Goal: Information Seeking & Learning: Learn about a topic

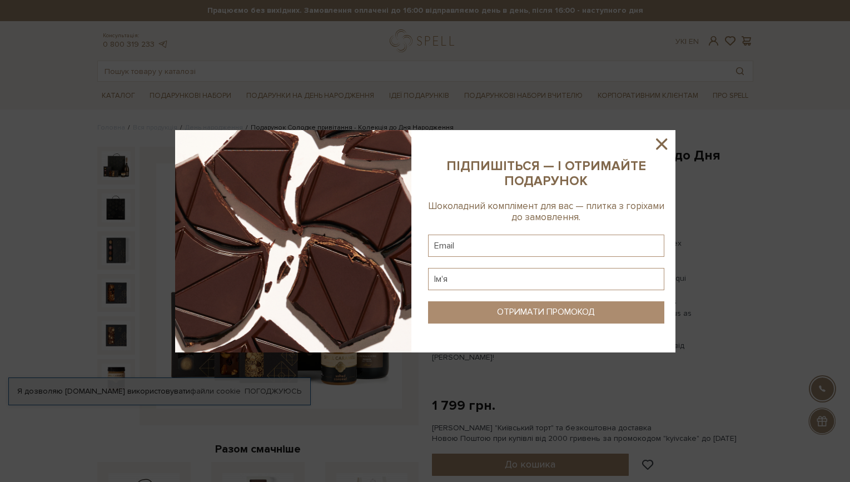
click at [665, 143] on icon at bounding box center [661, 144] width 19 height 19
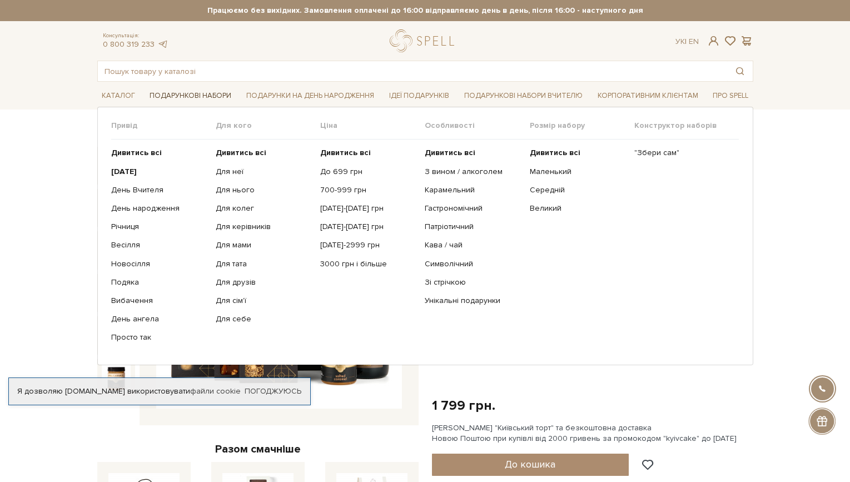
click at [190, 91] on link "Подарункові набори" at bounding box center [190, 95] width 91 height 17
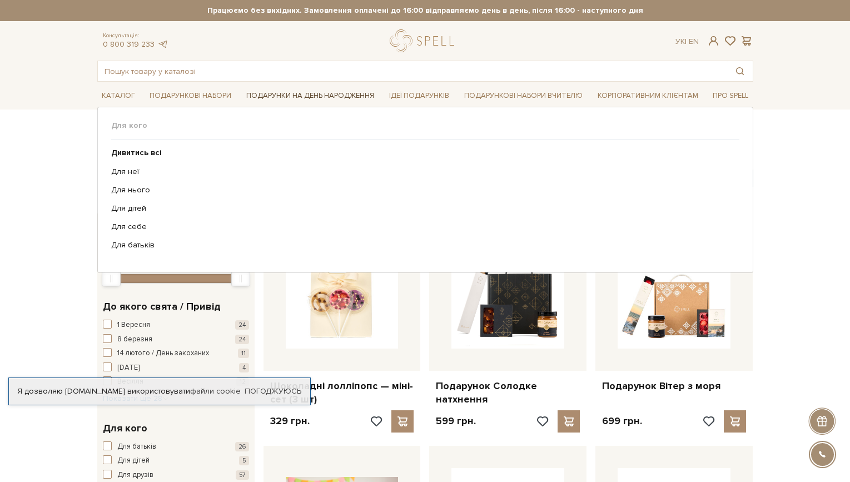
click at [283, 99] on link "Подарунки на День народження" at bounding box center [310, 95] width 137 height 17
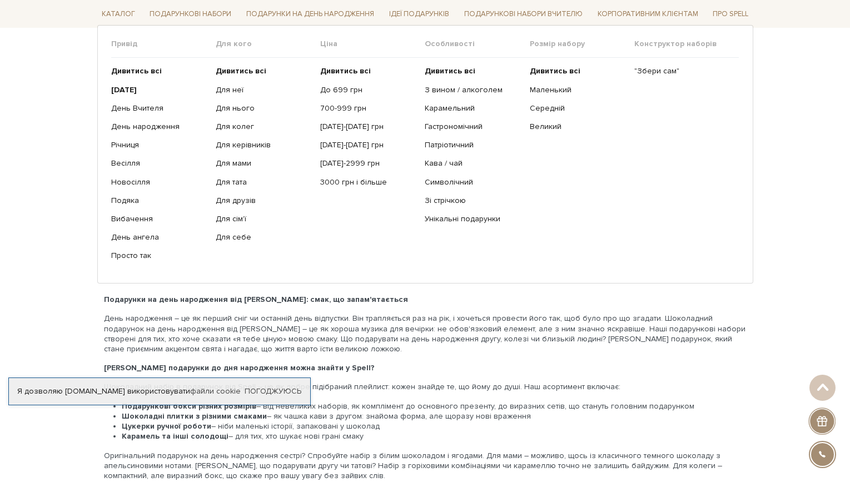
scroll to position [1890, 0]
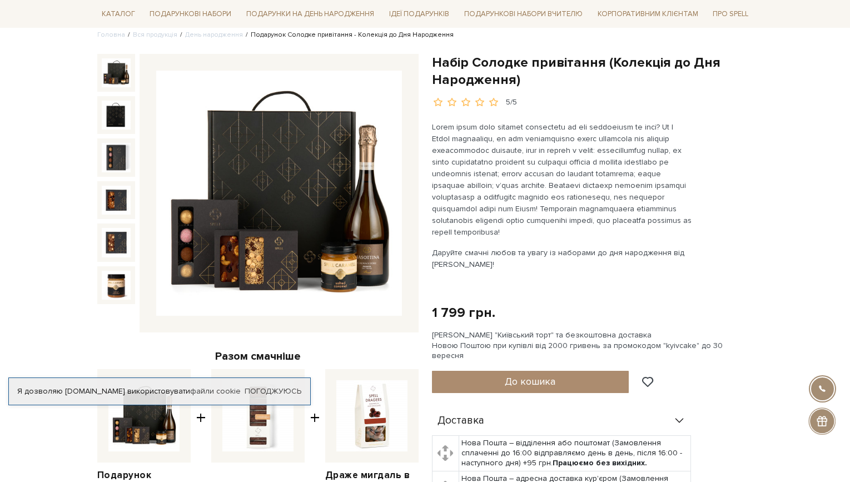
scroll to position [67, 0]
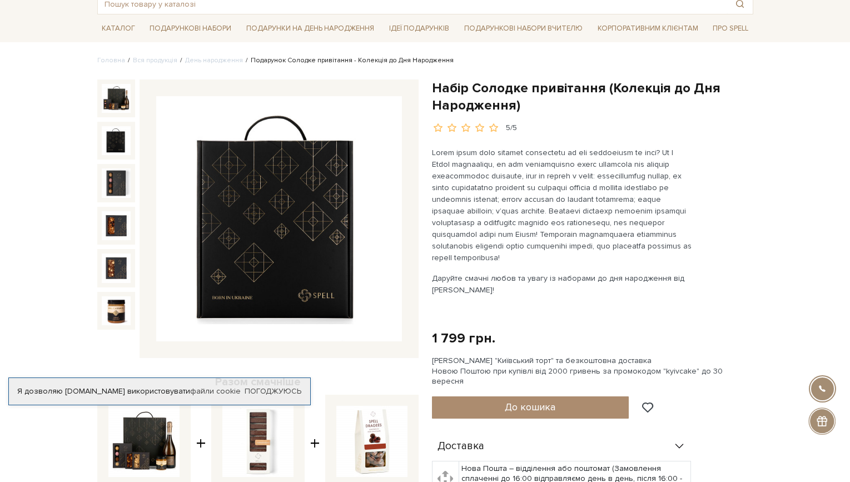
click at [115, 141] on img at bounding box center [116, 140] width 29 height 29
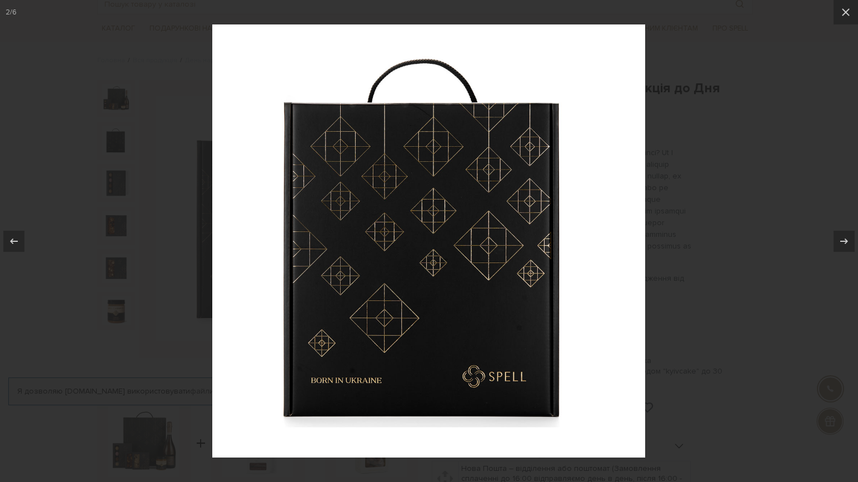
click at [121, 177] on div at bounding box center [429, 241] width 858 height 482
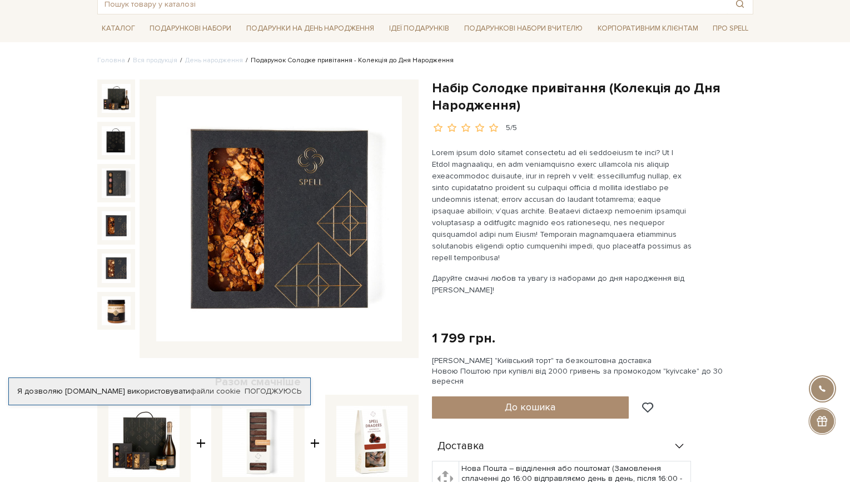
click at [117, 229] on img at bounding box center [116, 225] width 29 height 29
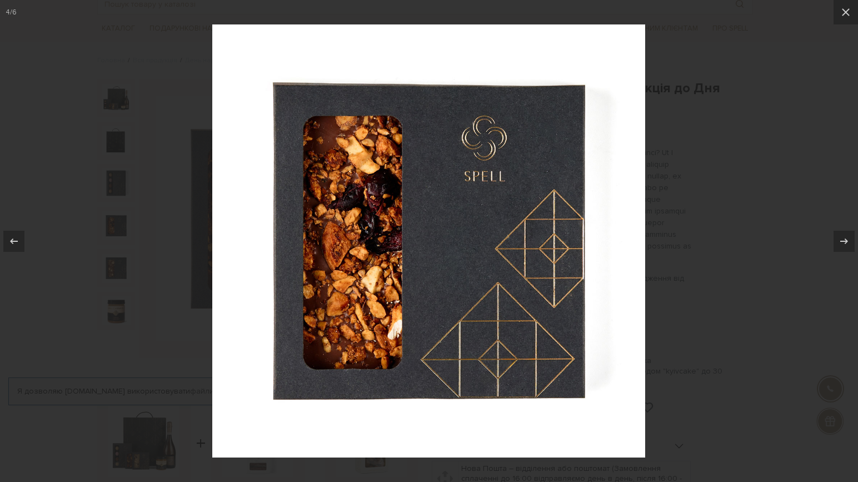
click at [117, 263] on div at bounding box center [429, 241] width 858 height 482
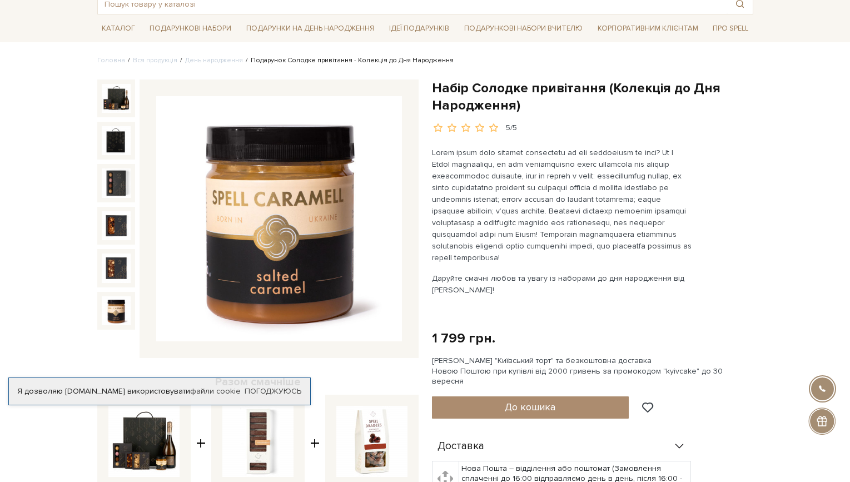
click at [117, 310] on img at bounding box center [116, 310] width 29 height 29
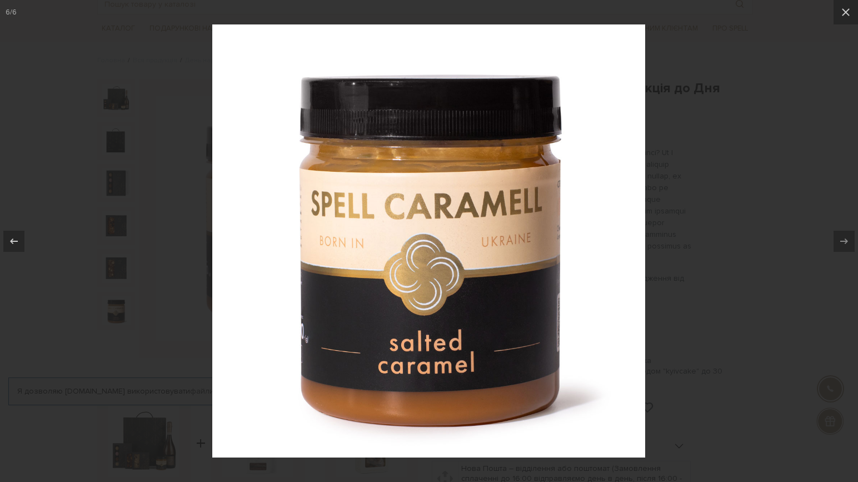
click at [125, 91] on div at bounding box center [429, 241] width 858 height 482
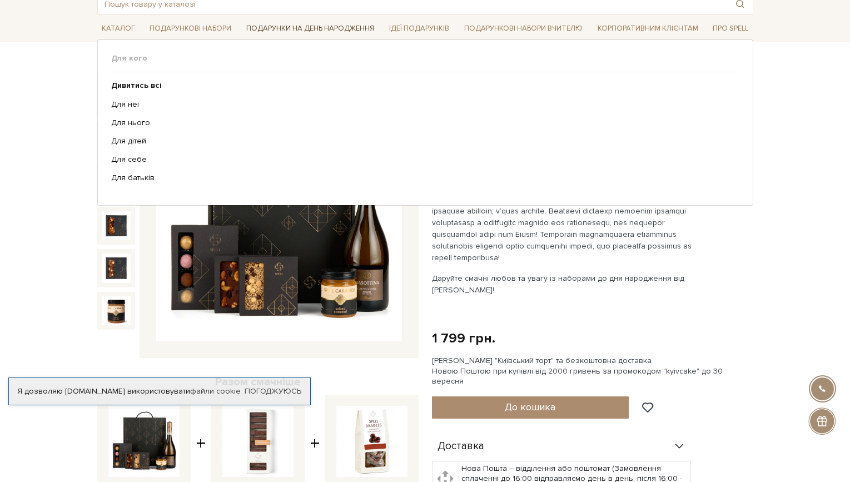
click at [280, 27] on link "Подарунки на День народження" at bounding box center [310, 28] width 137 height 17
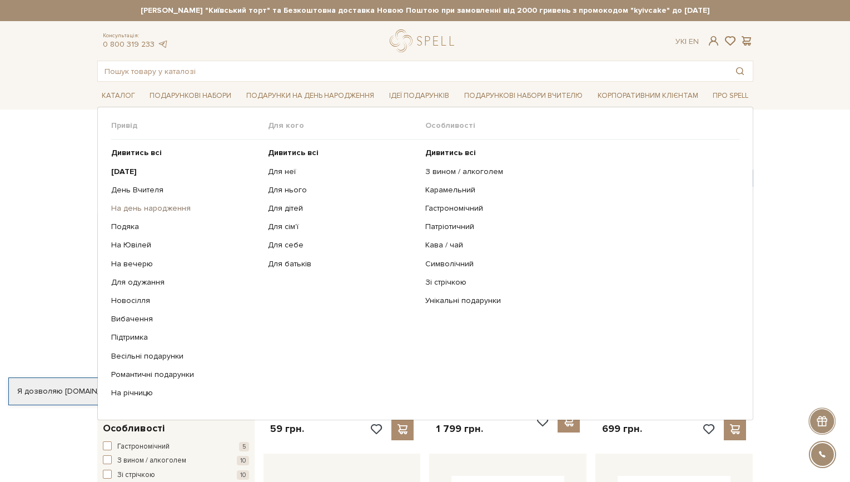
click at [174, 210] on link "На день народження" at bounding box center [185, 208] width 149 height 10
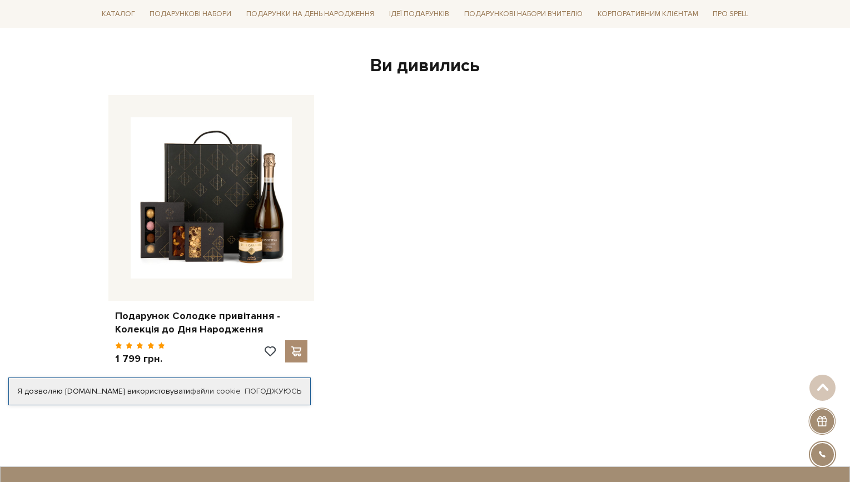
scroll to position [1723, 0]
